Goal: Contribute content

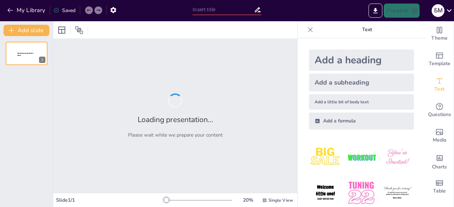
type input "Подорож по Європі: Визначні будівлі, які варто побачити"
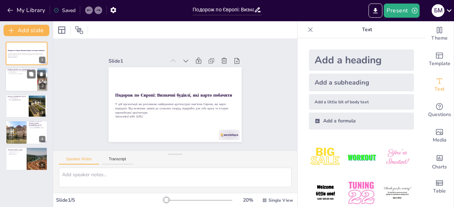
click at [19, 78] on div at bounding box center [26, 80] width 43 height 24
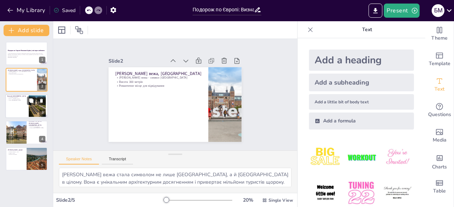
click at [19, 100] on p "Символ [GEOGRAPHIC_DATA]" at bounding box center [16, 100] width 19 height 1
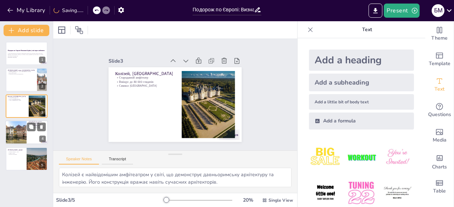
click at [20, 126] on div at bounding box center [16, 132] width 36 height 24
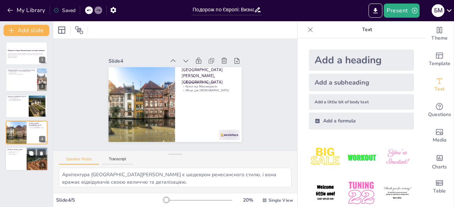
click at [23, 151] on div "[PERSON_NAME], Дубай" at bounding box center [15, 149] width 17 height 3
type textarea "Бурдж Халіфа є символом сучасної архітектури, адже його висота є вражаючою і пе…"
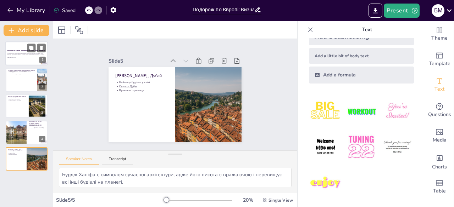
click at [16, 47] on div at bounding box center [26, 53] width 43 height 24
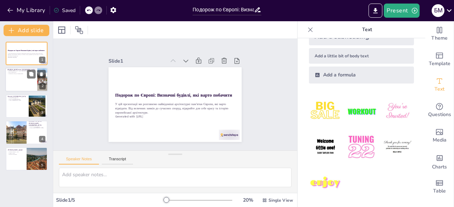
click at [14, 81] on div at bounding box center [26, 80] width 43 height 24
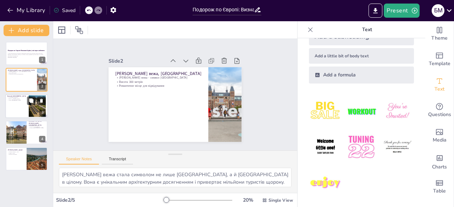
click at [21, 109] on div at bounding box center [26, 106] width 43 height 24
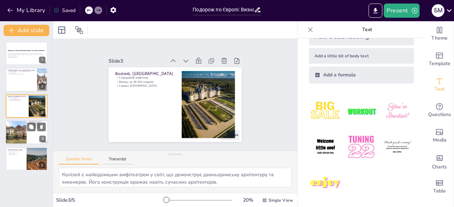
click at [22, 129] on div at bounding box center [16, 132] width 36 height 24
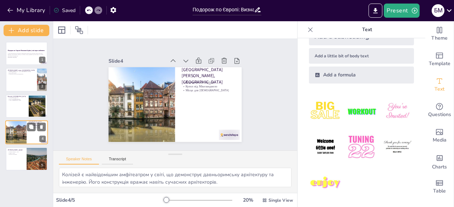
type textarea "Архітектура [GEOGRAPHIC_DATA][PERSON_NAME] є шедевром ренесансного стилю, і вон…"
click at [224, 134] on div at bounding box center [225, 140] width 22 height 12
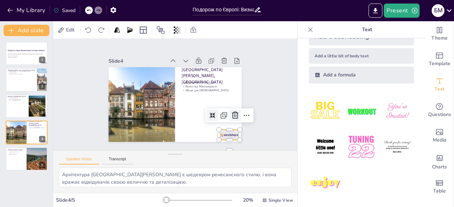
click at [228, 117] on icon at bounding box center [232, 121] width 9 height 9
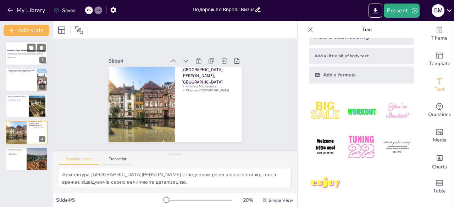
click at [27, 57] on p "Generated with [URL]" at bounding box center [26, 57] width 38 height 1
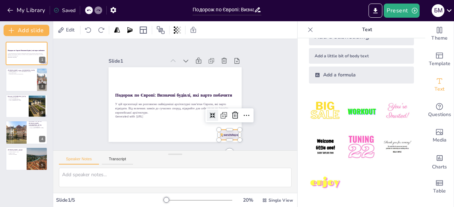
click at [223, 134] on div at bounding box center [225, 140] width 22 height 12
click at [229, 123] on icon at bounding box center [229, 128] width 10 height 10
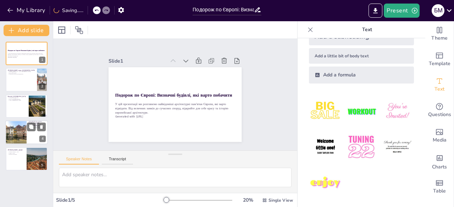
click at [13, 131] on div at bounding box center [16, 132] width 36 height 24
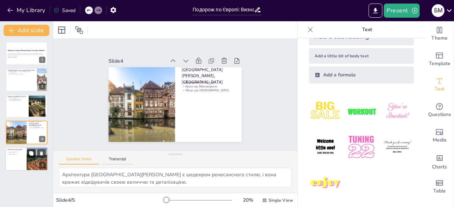
click at [28, 157] on button at bounding box center [31, 153] width 9 height 9
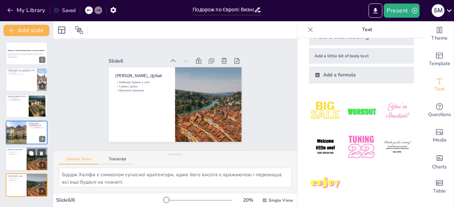
click at [13, 159] on div at bounding box center [26, 159] width 43 height 24
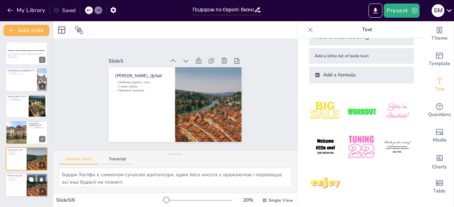
click at [18, 182] on div at bounding box center [26, 185] width 43 height 24
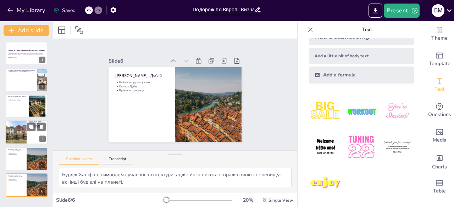
click at [16, 135] on div at bounding box center [16, 132] width 36 height 24
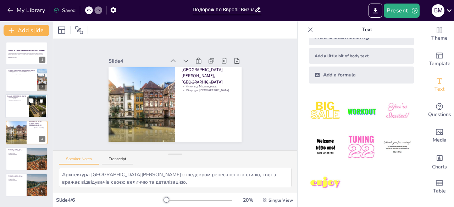
click at [20, 99] on p "Вміщує до 80 000 глядачів" at bounding box center [16, 98] width 19 height 1
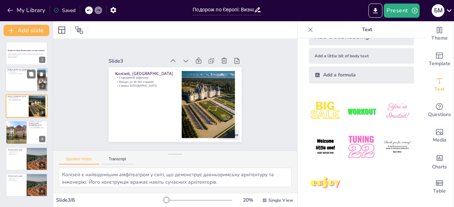
click at [19, 78] on div at bounding box center [26, 80] width 43 height 24
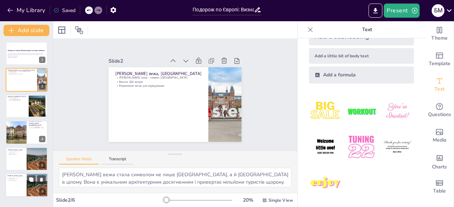
click at [16, 182] on div at bounding box center [26, 185] width 43 height 24
type textarea "Бурдж Халіфа є символом сучасної архітектури, адже його висота є вражаючою і пе…"
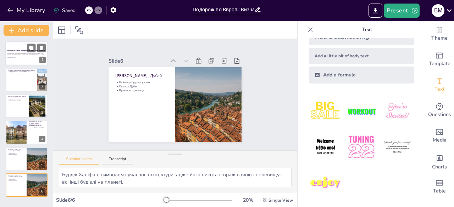
click at [25, 41] on div "Подорож по Європі: Визначні будівлі, які варто побачити У цій презентації ми ро…" at bounding box center [26, 41] width 43 height 0
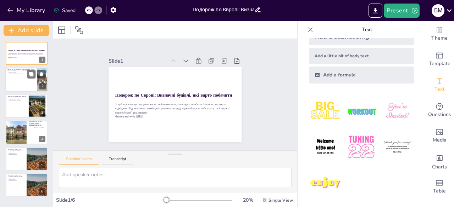
click at [21, 80] on div at bounding box center [26, 80] width 43 height 24
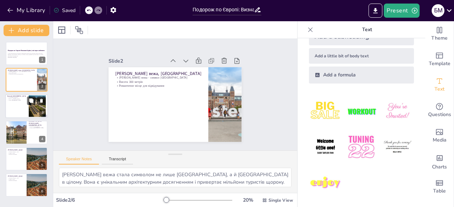
click at [16, 107] on div at bounding box center [26, 106] width 43 height 24
type textarea "Колізей є найвідомішим амфітеатром у світі, що демонструє давньоримську архітек…"
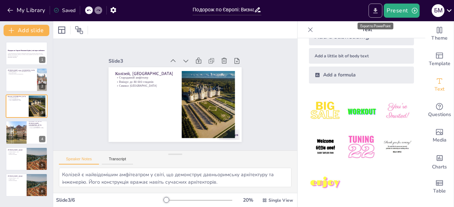
click at [377, 10] on icon "Export to PowerPoint" at bounding box center [375, 10] width 4 height 5
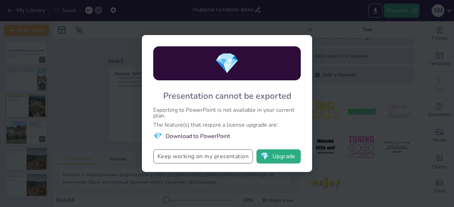
click at [208, 155] on button "Keep working on my presentation" at bounding box center [203, 157] width 100 height 14
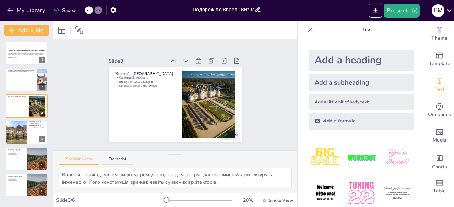
click at [308, 31] on icon at bounding box center [310, 29] width 5 height 5
